Goal: Ask a question

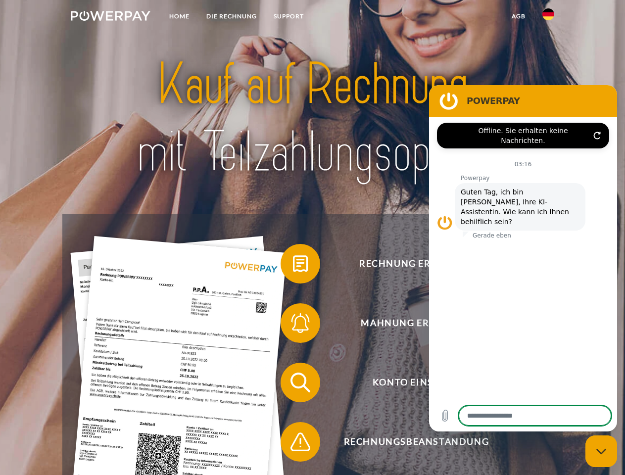
click at [110, 17] on img at bounding box center [111, 16] width 80 height 10
click at [548, 17] on img at bounding box center [548, 14] width 12 height 12
click at [518, 16] on link "agb" at bounding box center [518, 16] width 31 height 18
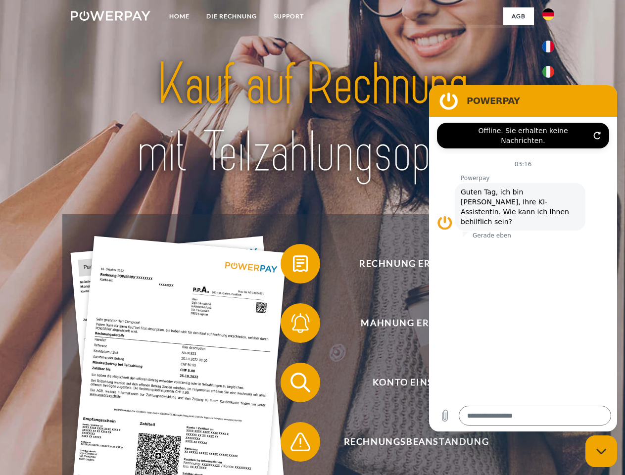
click at [293, 266] on span at bounding box center [285, 263] width 49 height 49
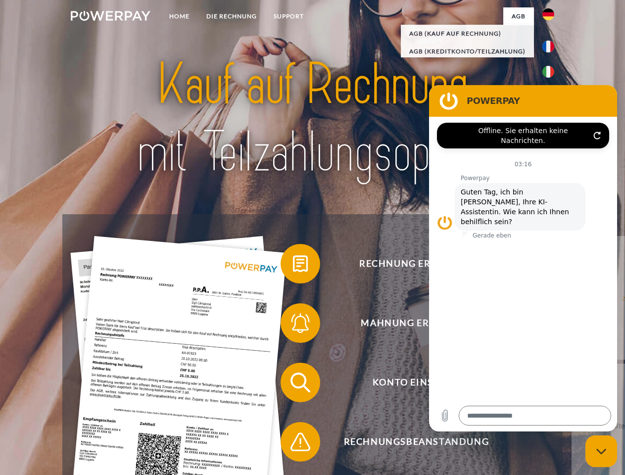
click at [293, 325] on div "Rechnung erhalten? Mahnung erhalten? Konto einsehen" at bounding box center [311, 412] width 499 height 396
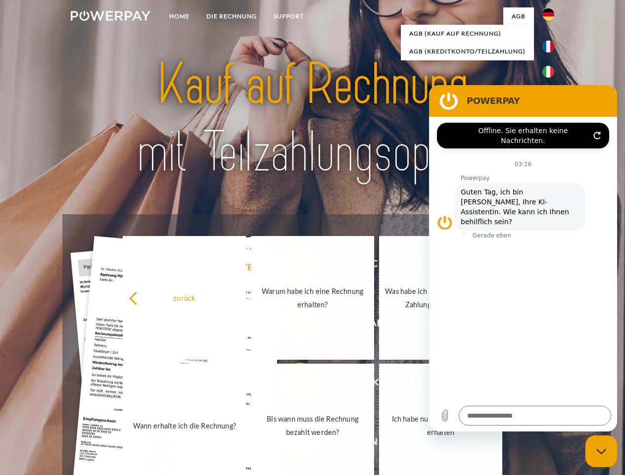
click at [293, 384] on link "Bis wann muss die Rechnung bezahlt werden?" at bounding box center [312, 425] width 123 height 124
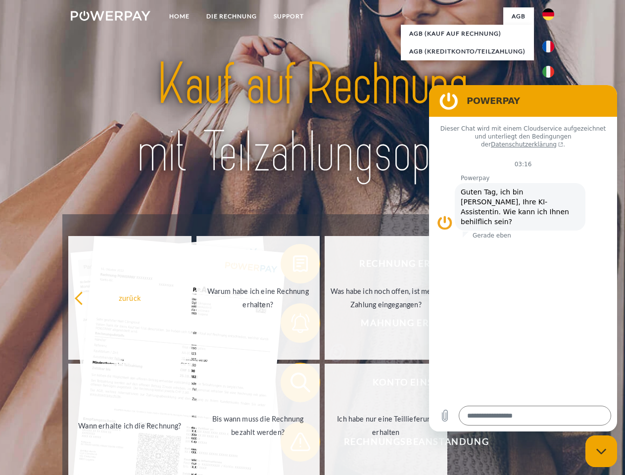
click at [293, 444] on span at bounding box center [285, 441] width 49 height 49
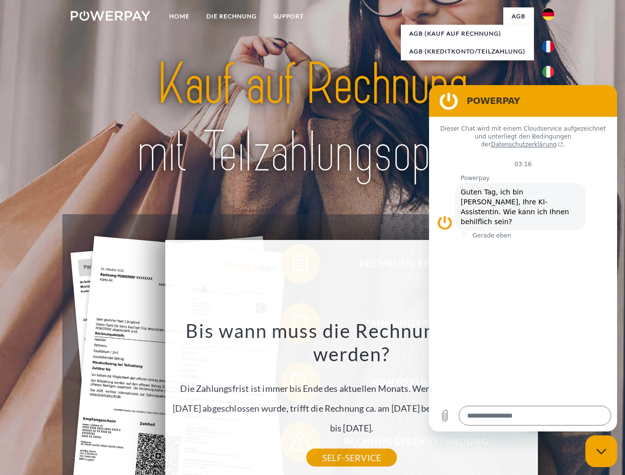
click at [601, 451] on icon "Messaging-Fenster schließen" at bounding box center [601, 451] width 10 height 6
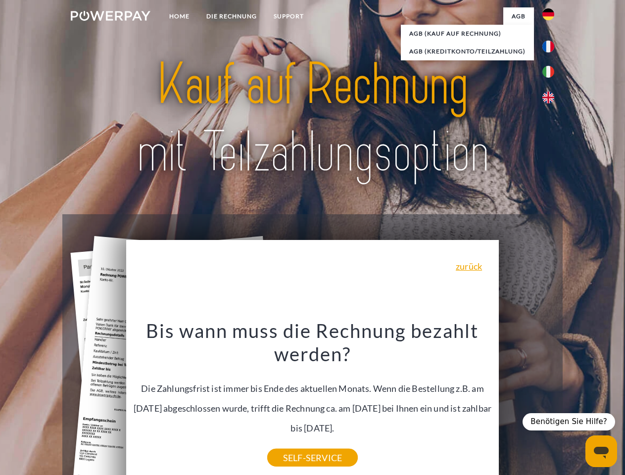
type textarea "*"
